Goal: Communication & Community: Answer question/provide support

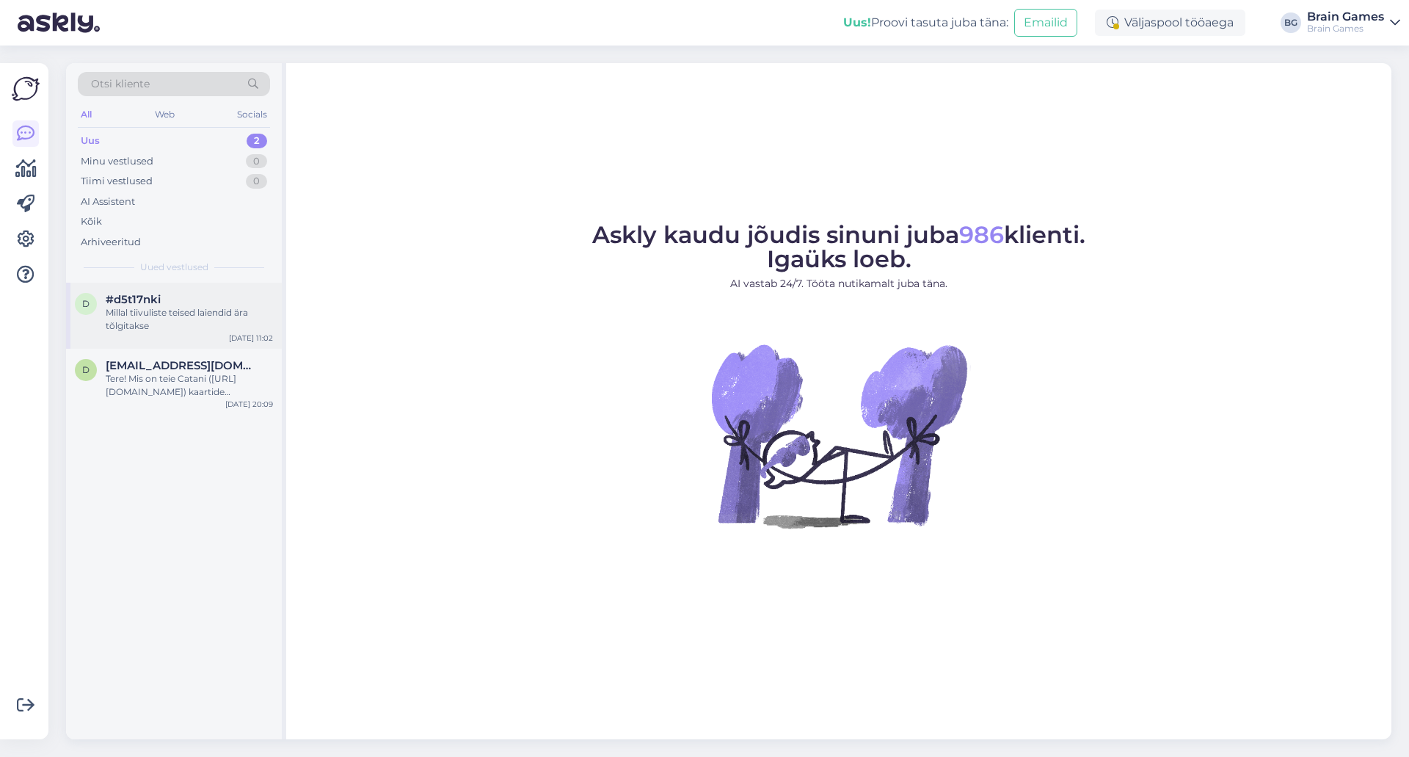
click at [127, 305] on span "#d5t17nki" at bounding box center [133, 299] width 55 height 13
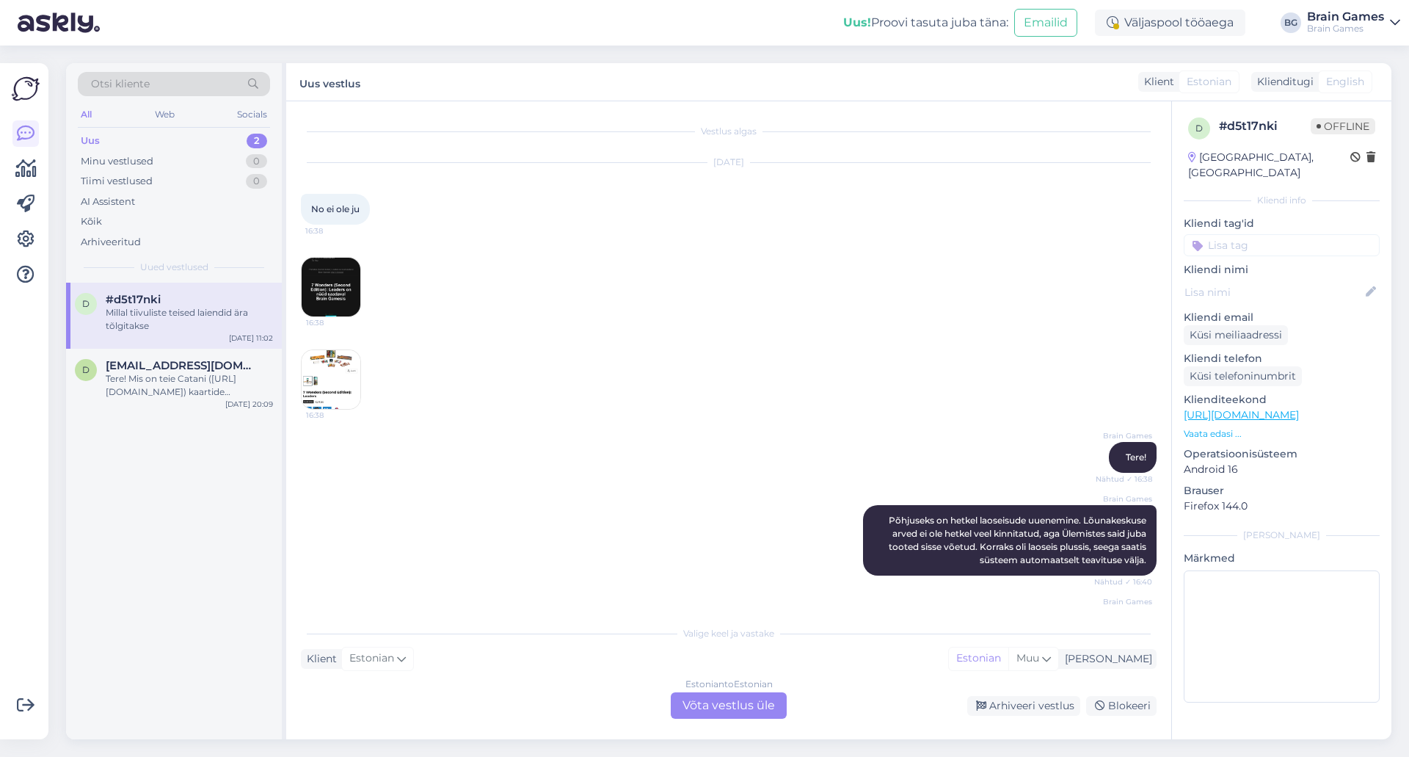
scroll to position [386, 0]
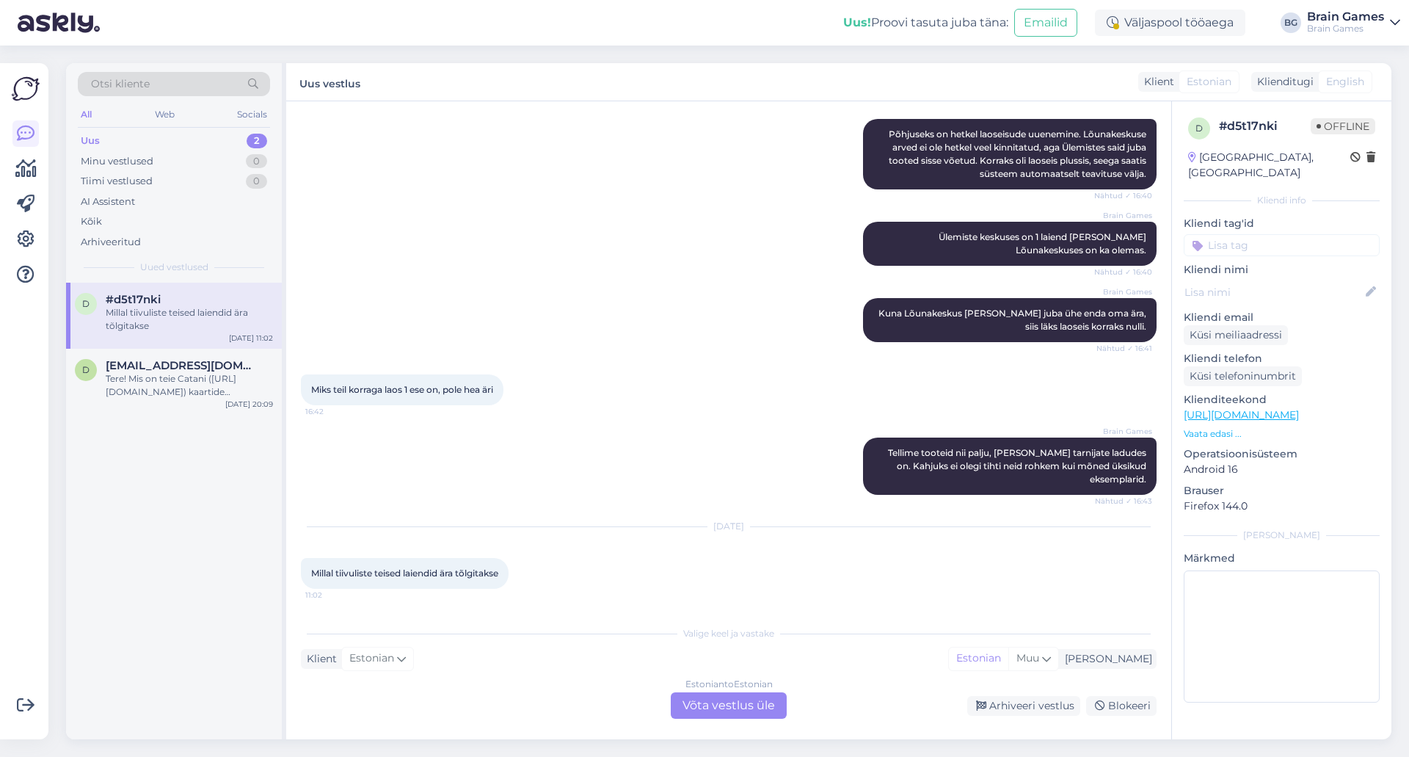
click at [717, 707] on div "Estonian to Estonian Võta vestlus üle" at bounding box center [729, 705] width 116 height 26
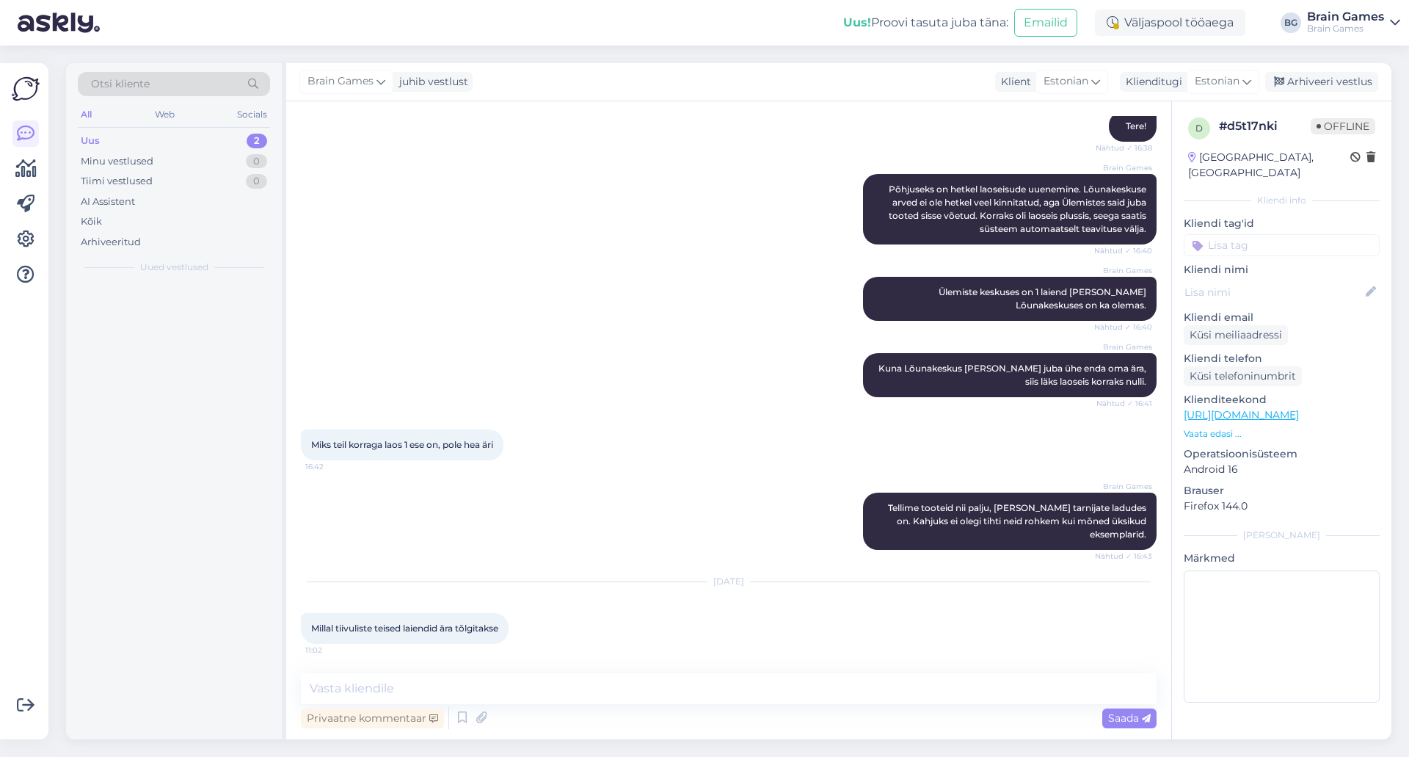
scroll to position [331, 0]
click at [699, 699] on textarea at bounding box center [729, 688] width 856 height 31
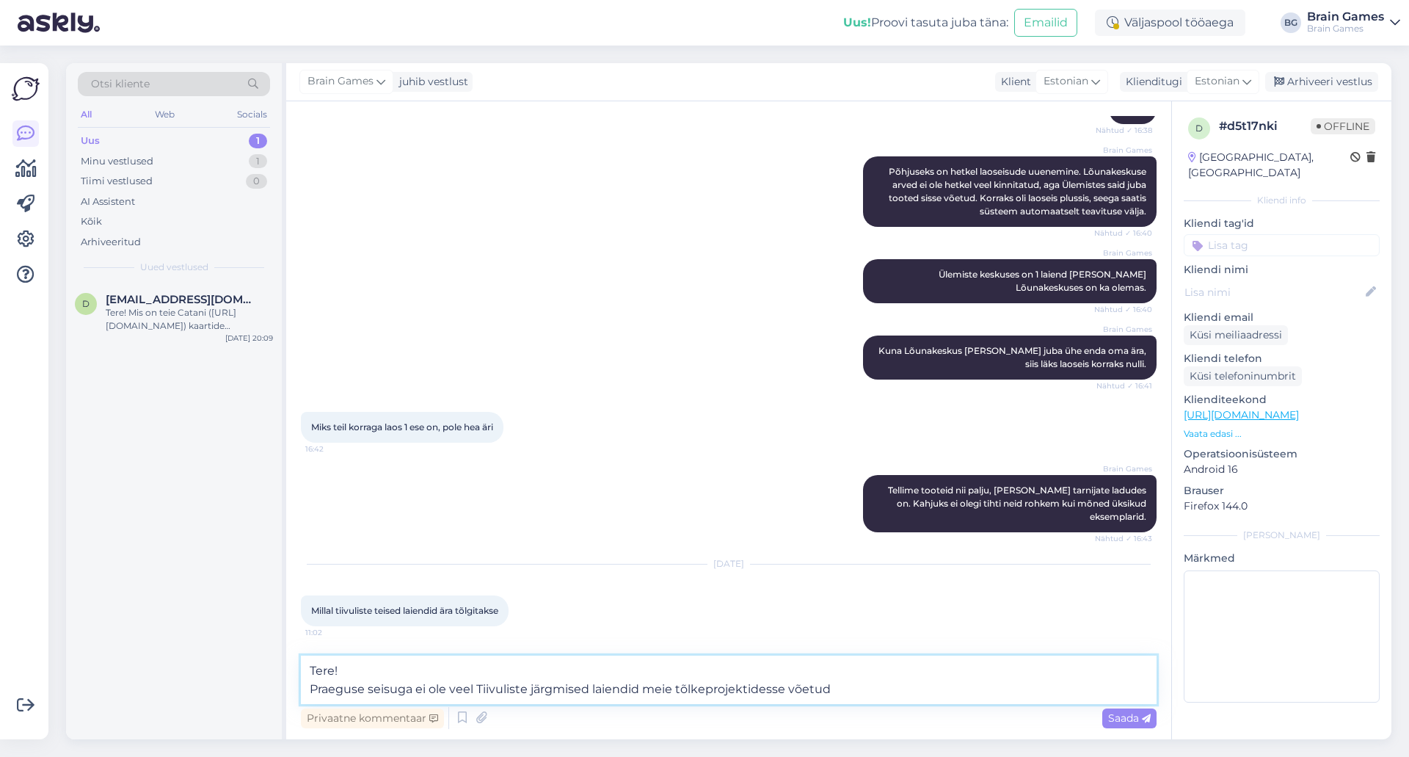
type textarea "Tere! Praeguse seisuga ei ole veel Tiivuliste järgmised laiendid meie tõlkeproj…"
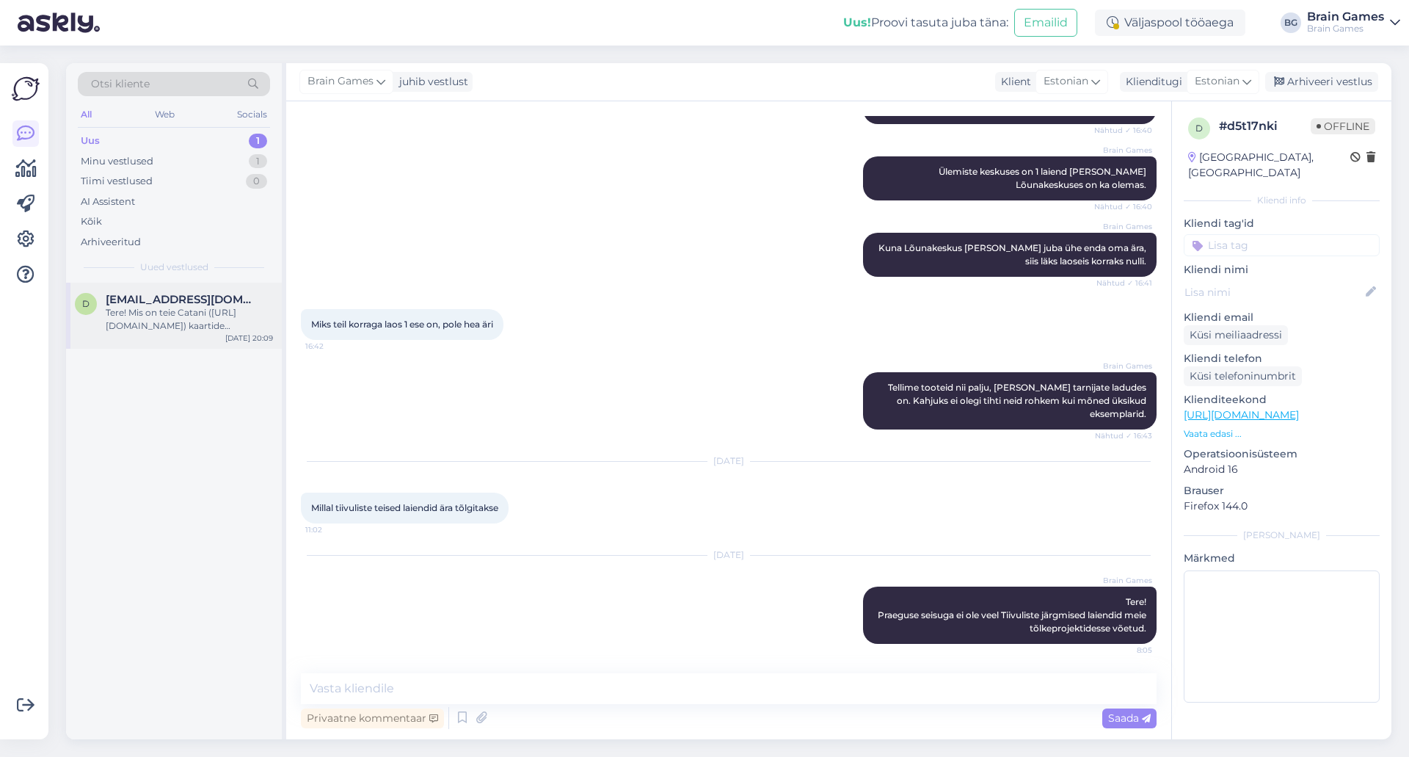
click at [129, 329] on div "Tere! Mis on teie Catani ([URL][DOMAIN_NAME]) kaartide mõõtmed?" at bounding box center [189, 319] width 167 height 26
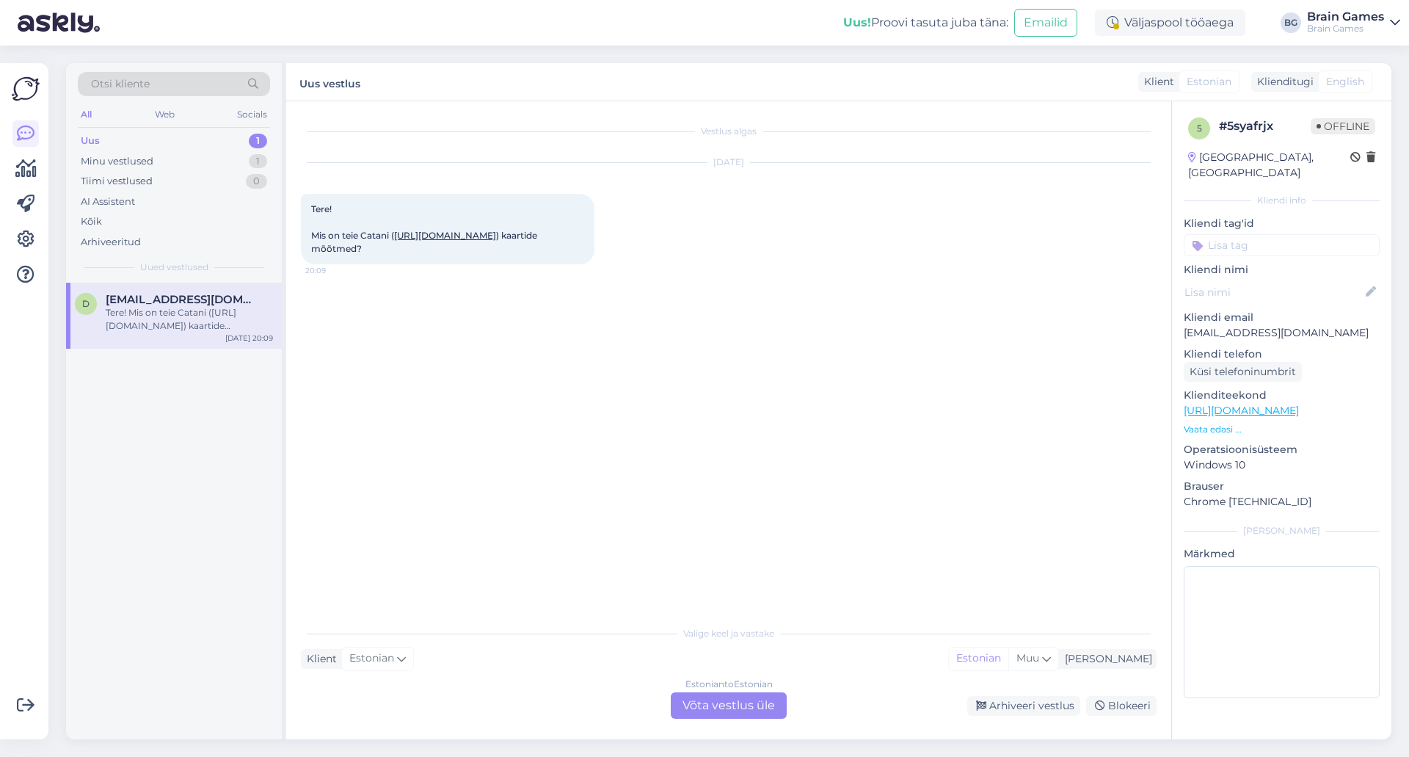
scroll to position [0, 0]
click at [621, 351] on div "Vestlus algas [DATE] Tere! Mis on teie Catani ( [URL][DOMAIN_NAME] ) kaartide m…" at bounding box center [735, 360] width 869 height 489
click at [727, 710] on div "Estonian to Estonian Võta vestlus üle" at bounding box center [729, 705] width 116 height 26
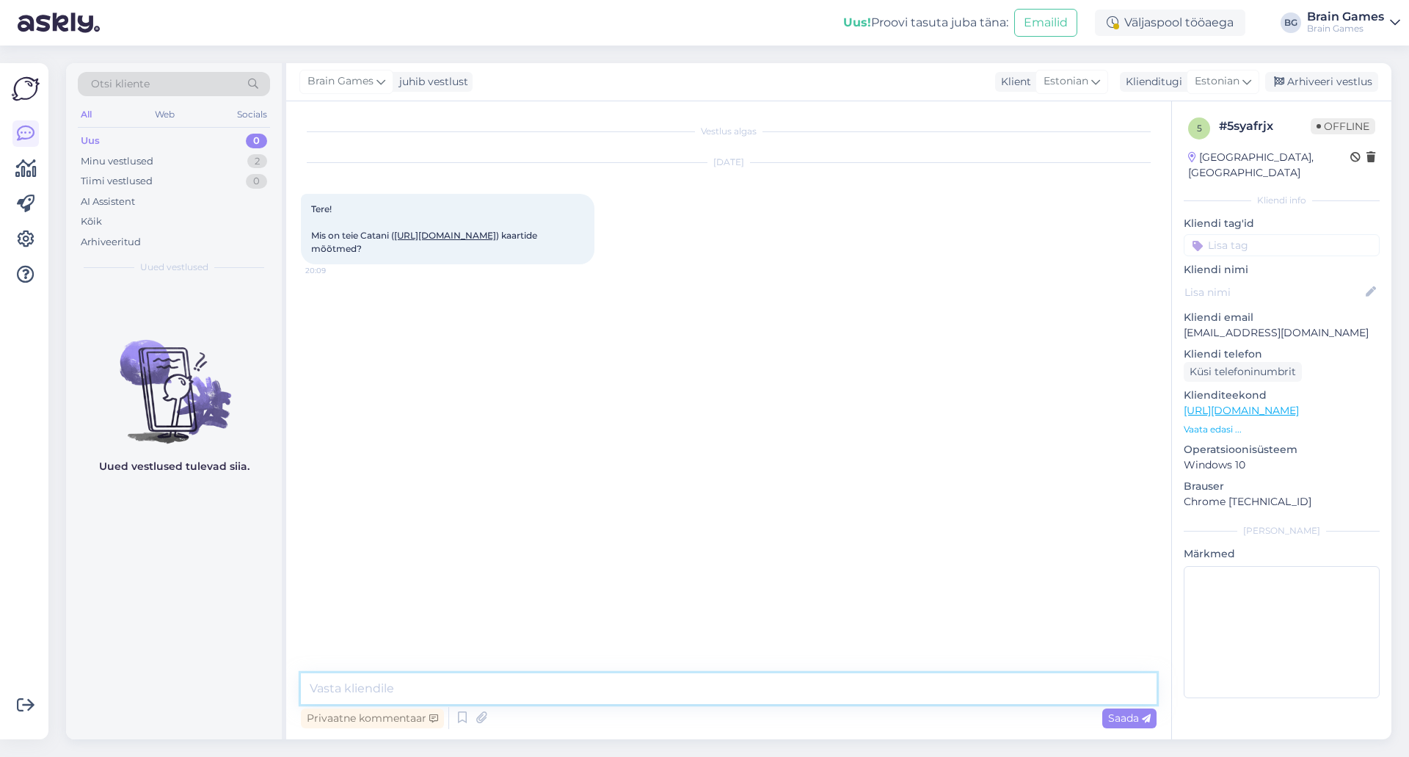
click at [710, 696] on textarea at bounding box center [729, 688] width 856 height 31
type textarea "Tere! Meie Catani kaardimõõt on 43x67 mm. Põhimängus on 120 kaarti."
click at [712, 693] on textarea "Tere! Meie Catani kaardimõõt on 43x67 mm. Põhimängus on 120 kaarti." at bounding box center [729, 679] width 856 height 48
click at [1144, 720] on icon at bounding box center [1146, 718] width 9 height 9
